Goal: Find specific page/section: Find specific page/section

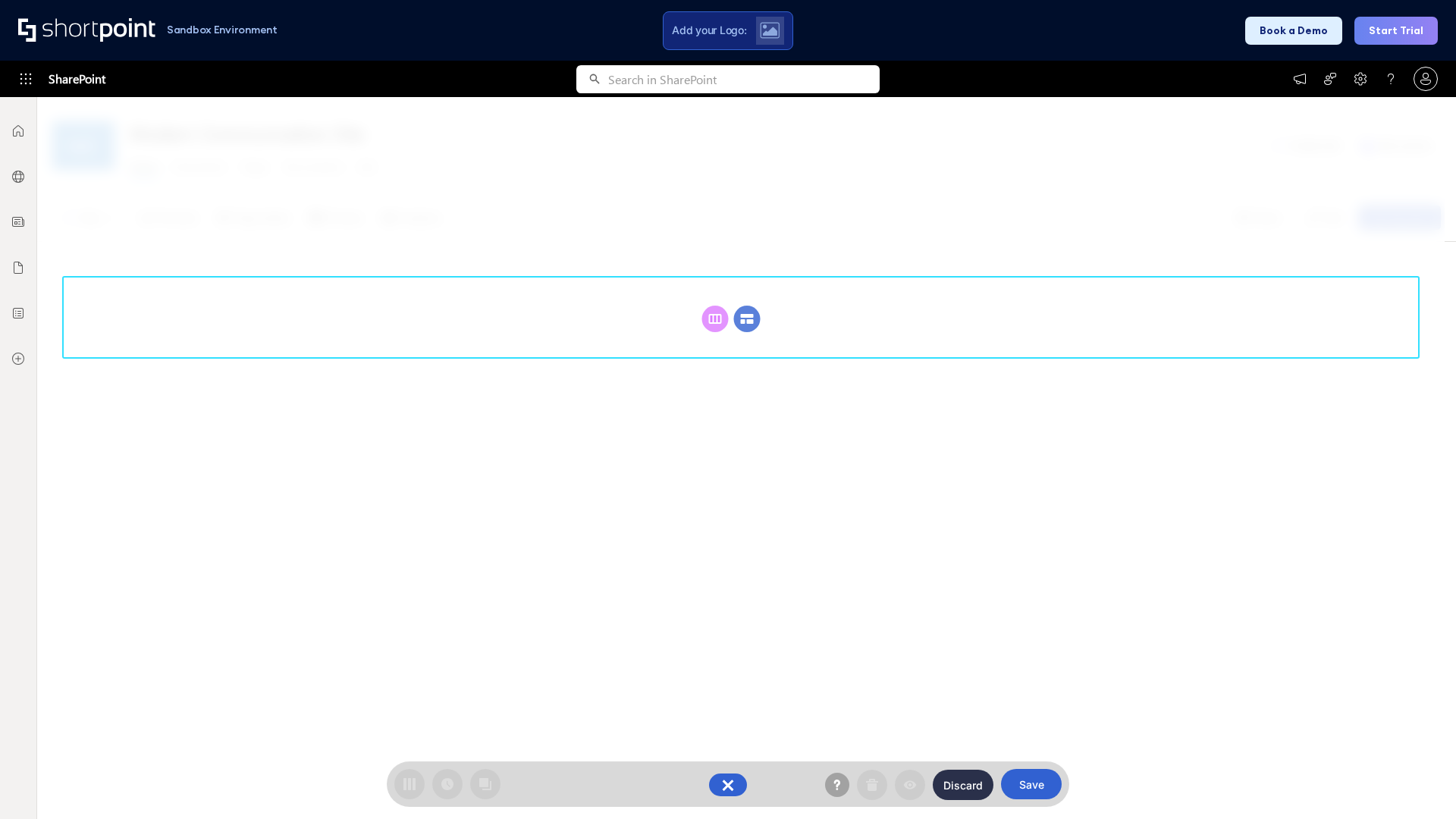
click at [747, 318] on circle at bounding box center [747, 318] width 27 height 27
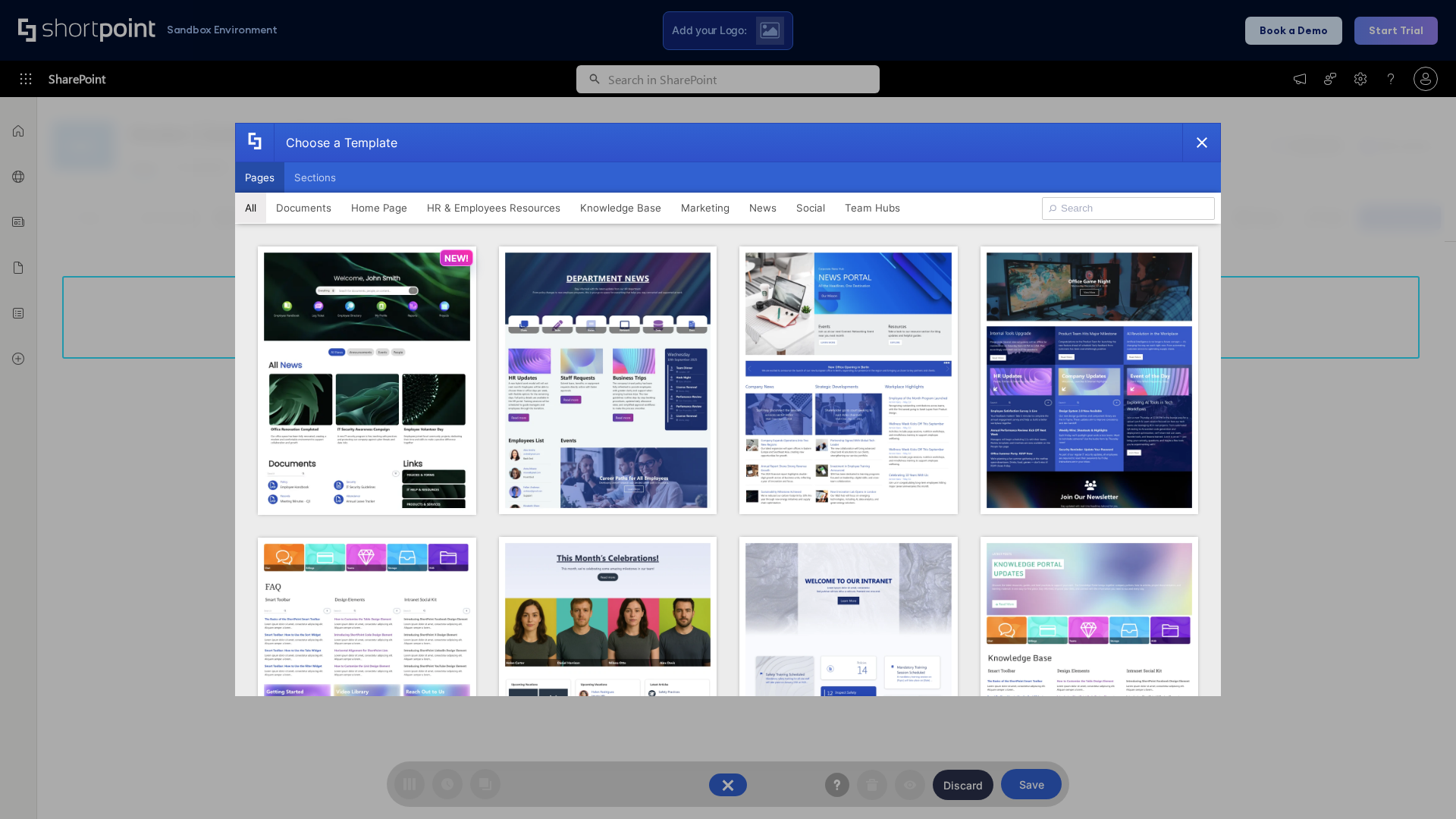
click at [260, 177] on button "Pages" at bounding box center [260, 177] width 50 height 30
type input "Intranet Layout 2"
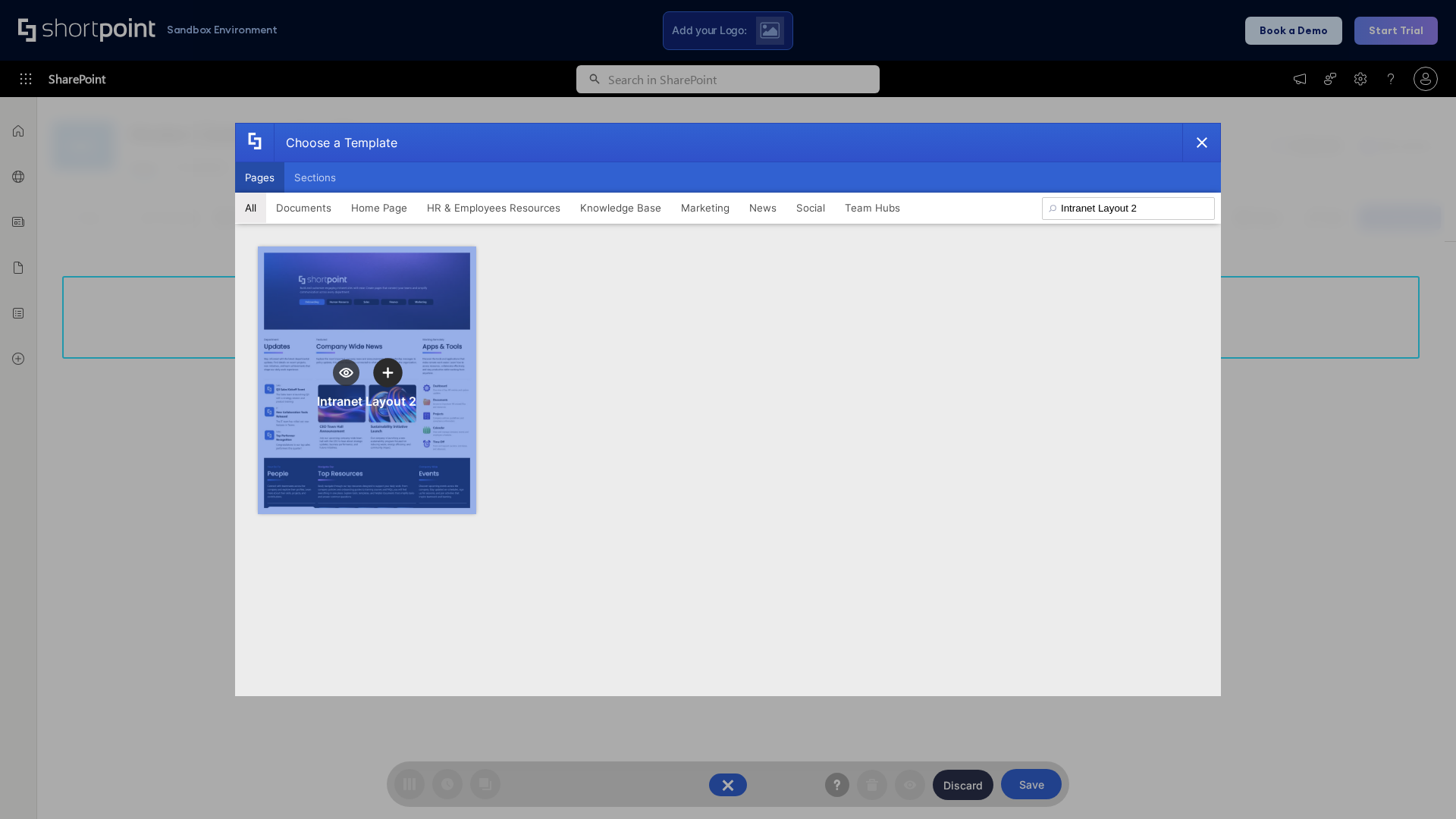
click at [387, 372] on icon "template selector" at bounding box center [388, 372] width 11 height 11
